Goal: Information Seeking & Learning: Learn about a topic

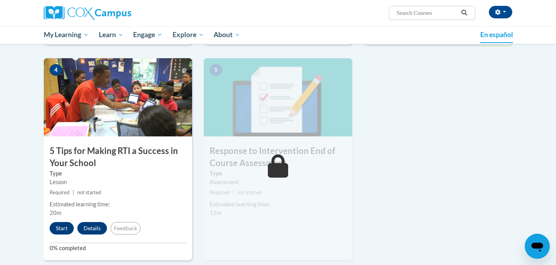
scroll to position [363, 0]
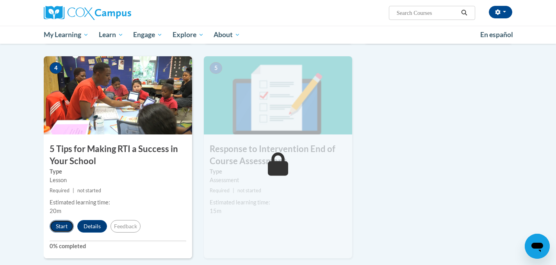
click at [64, 226] on button "Start" at bounding box center [62, 226] width 24 height 13
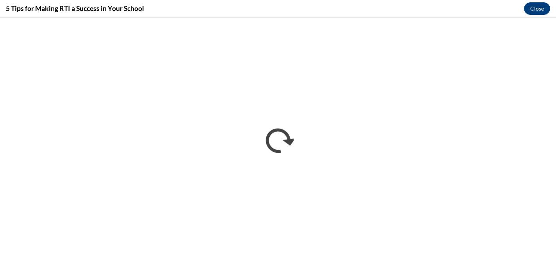
scroll to position [0, 0]
